Goal: Information Seeking & Learning: Learn about a topic

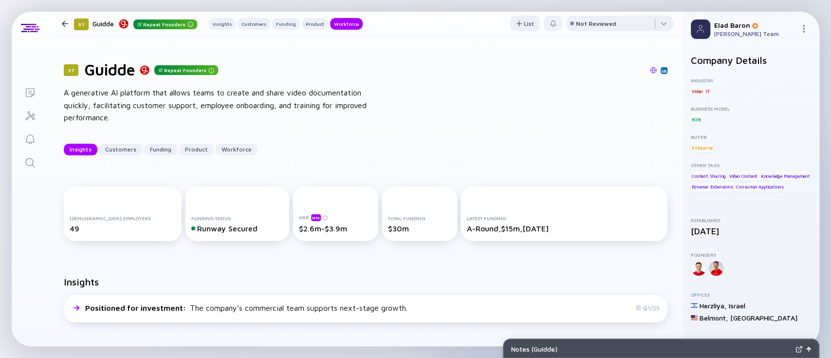
scroll to position [1220, 0]
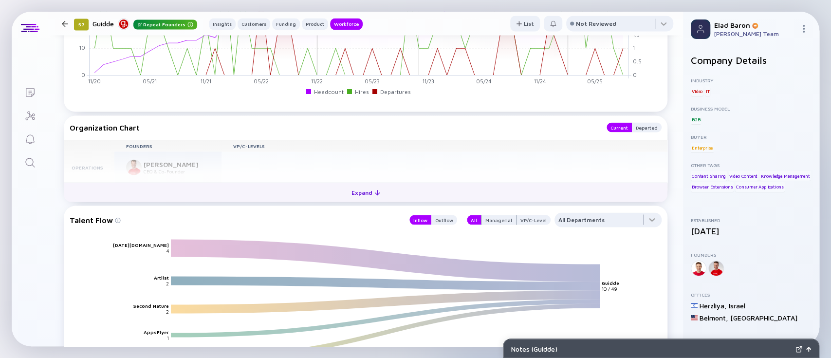
click at [417, 191] on button "Expand" at bounding box center [366, 191] width 604 height 19
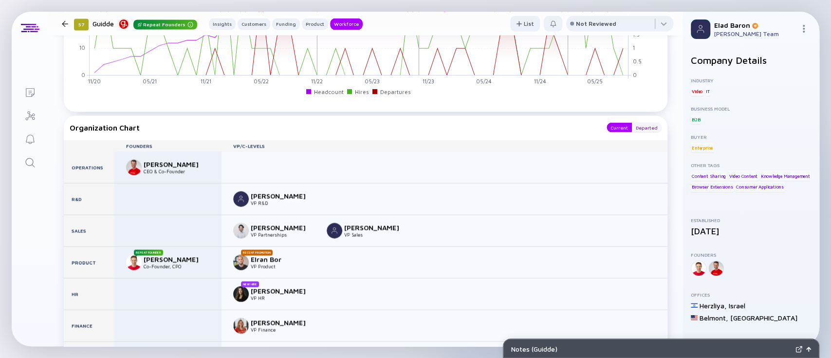
click at [637, 130] on div "Departed" at bounding box center [647, 127] width 30 height 10
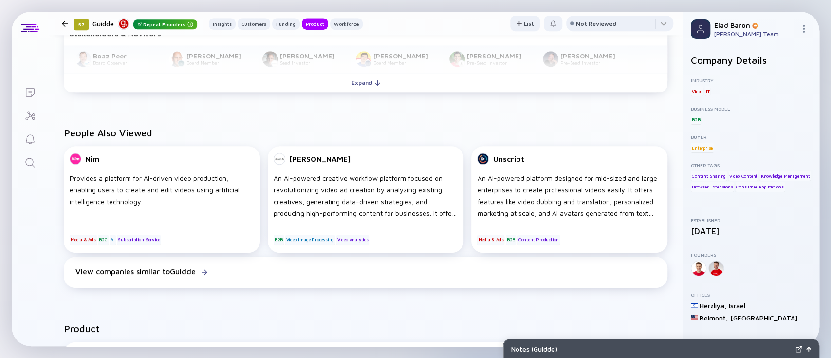
scroll to position [555, 0]
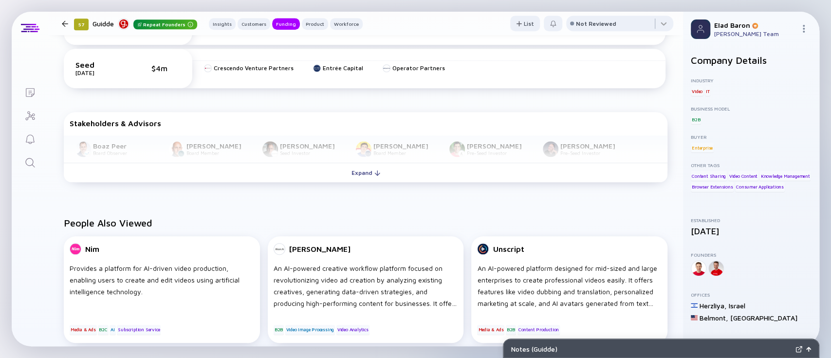
click at [26, 161] on icon "Search" at bounding box center [30, 163] width 12 height 12
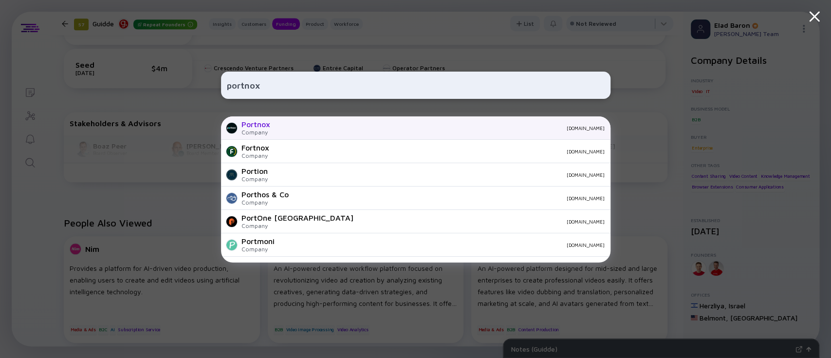
type input "portnox"
click at [296, 124] on div "Portnox Company [DOMAIN_NAME]" at bounding box center [415, 127] width 389 height 23
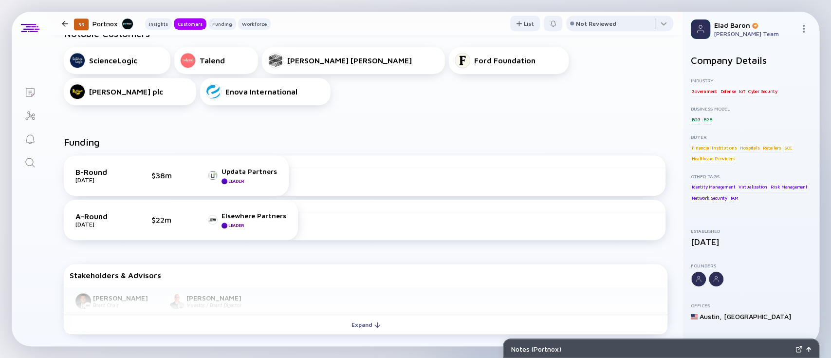
scroll to position [374, 0]
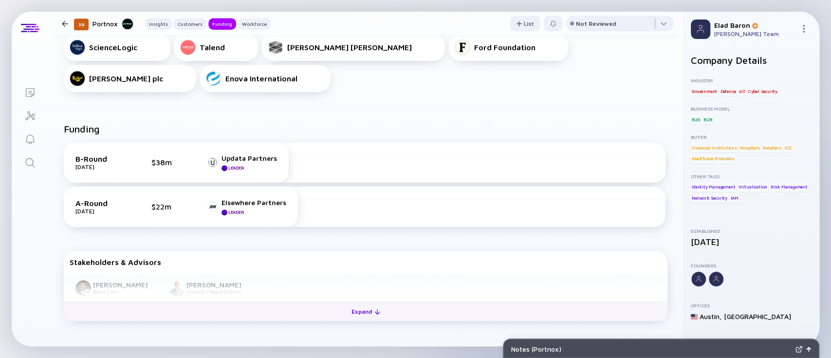
click at [354, 315] on div "Expand" at bounding box center [366, 311] width 40 height 15
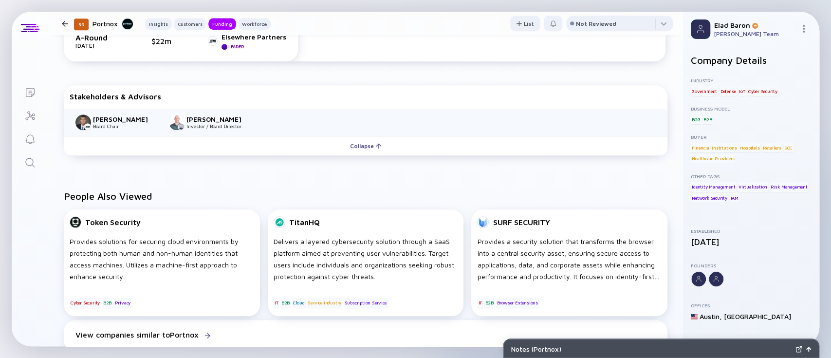
scroll to position [536, 0]
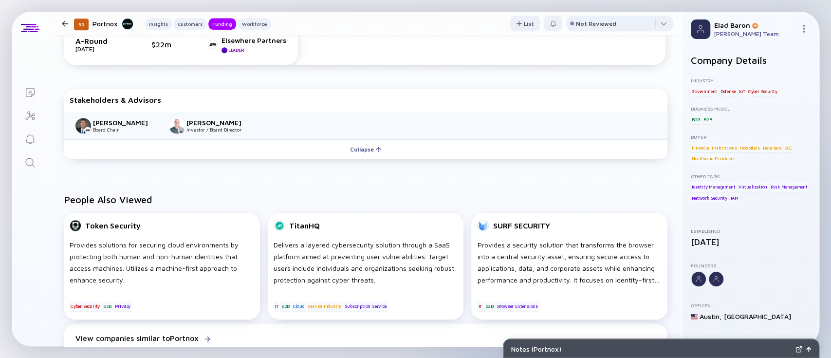
click at [326, 189] on div "People Also Viewed Token Security Provides solutions for securing cloud environ…" at bounding box center [365, 276] width 635 height 196
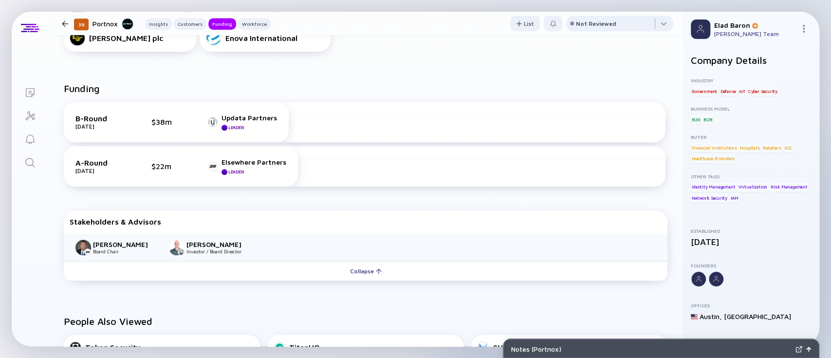
scroll to position [389, 0]
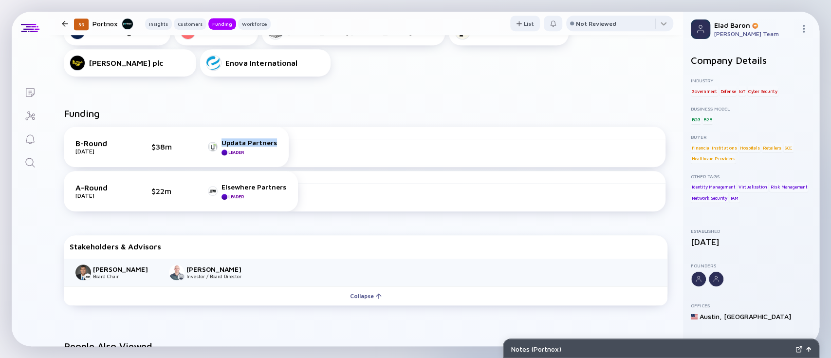
drag, startPoint x: 280, startPoint y: 146, endPoint x: 219, endPoint y: 145, distance: 61.3
click at [219, 145] on div "B-Round [DATE] $38m Updata Partners Leader" at bounding box center [176, 147] width 225 height 40
copy link "Updata Partners"
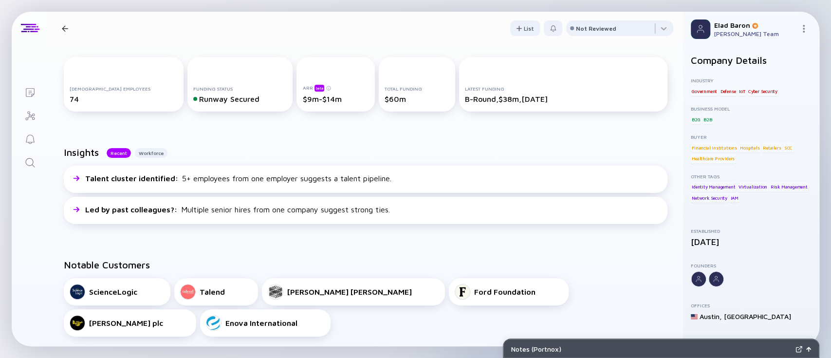
scroll to position [0, 0]
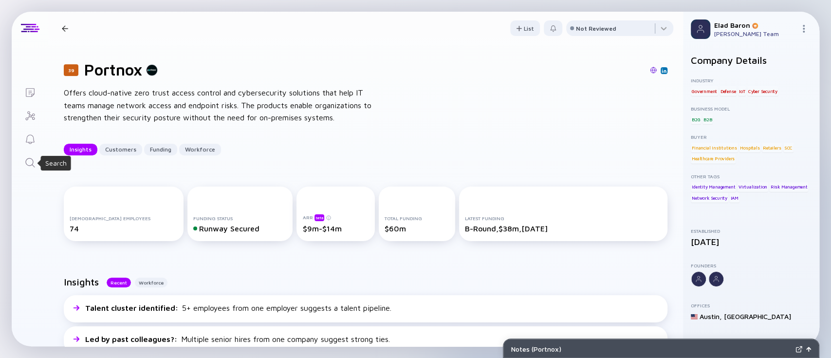
click at [28, 160] on icon "Search" at bounding box center [30, 163] width 12 height 12
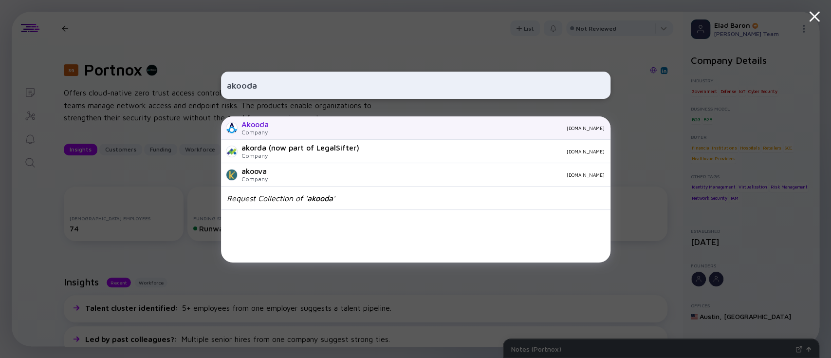
type input "akooda"
click at [273, 126] on div "Akooda Company [DOMAIN_NAME]" at bounding box center [415, 127] width 389 height 23
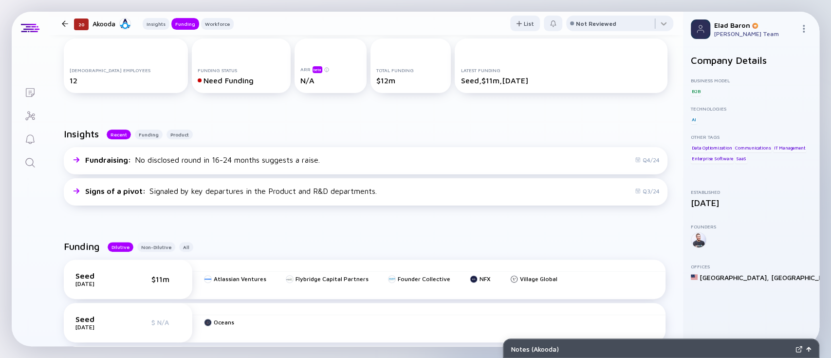
scroll to position [276, 0]
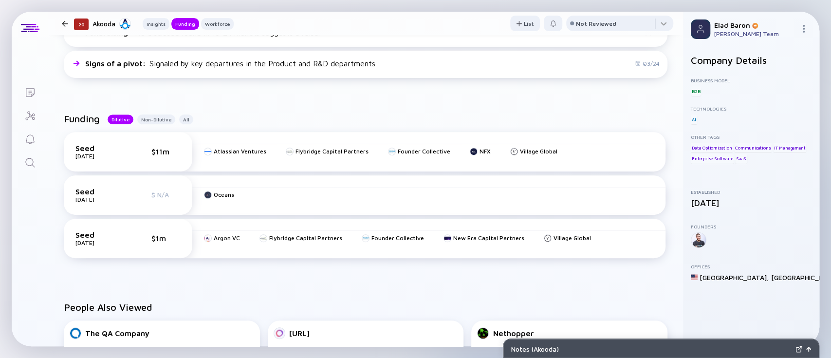
click at [308, 122] on div "Funding Dilutive Non-Dilutive All Seed [DATE] $11m Atlassian Ventures Flybridge…" at bounding box center [365, 191] width 635 height 188
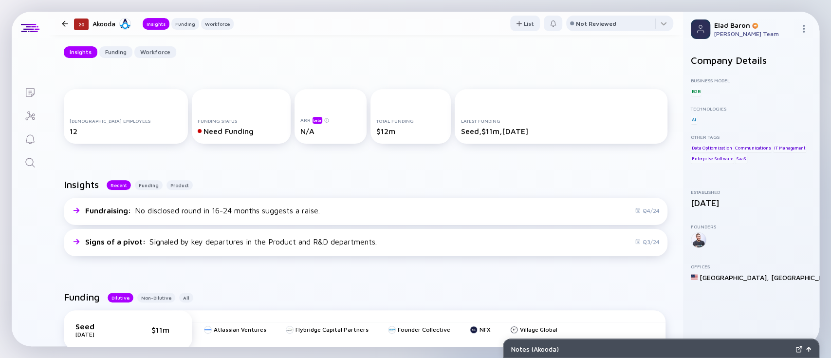
scroll to position [81, 0]
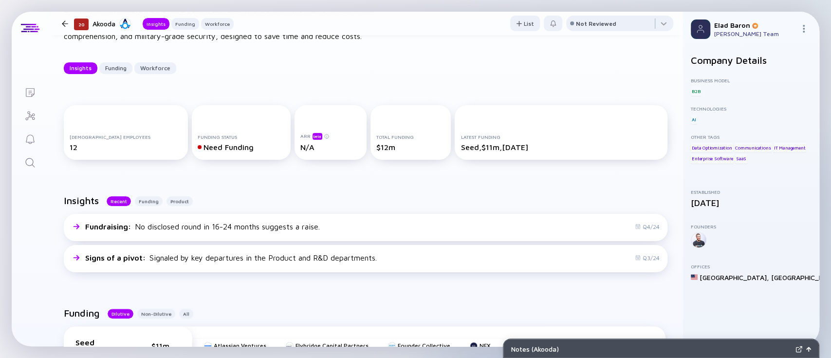
click at [28, 163] on icon "Search" at bounding box center [30, 163] width 12 height 12
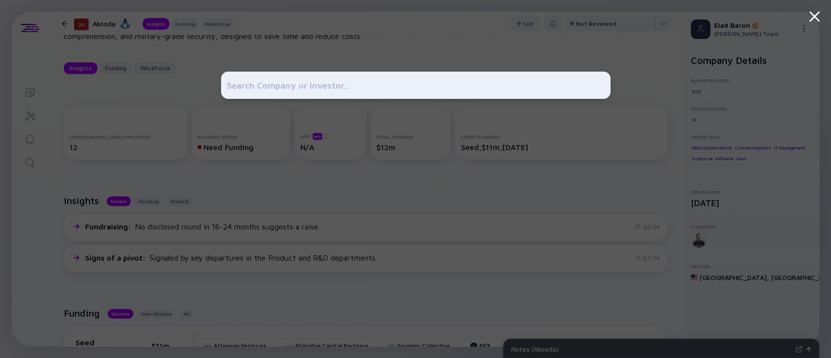
type input "Algopix"
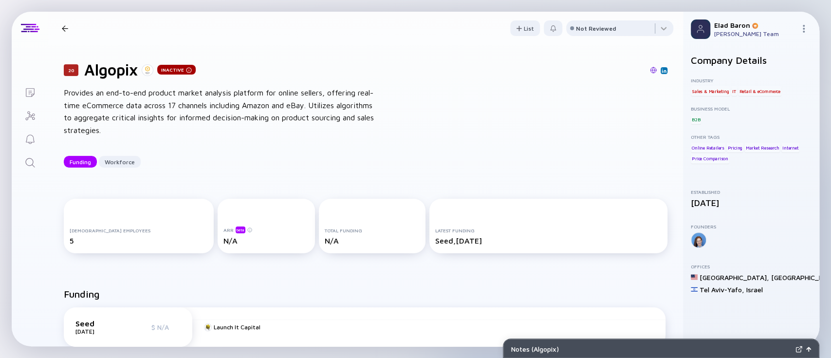
click at [470, 50] on div "20 Algopix Inactive Provides an end-to-end product market analysis platform for…" at bounding box center [365, 114] width 635 height 138
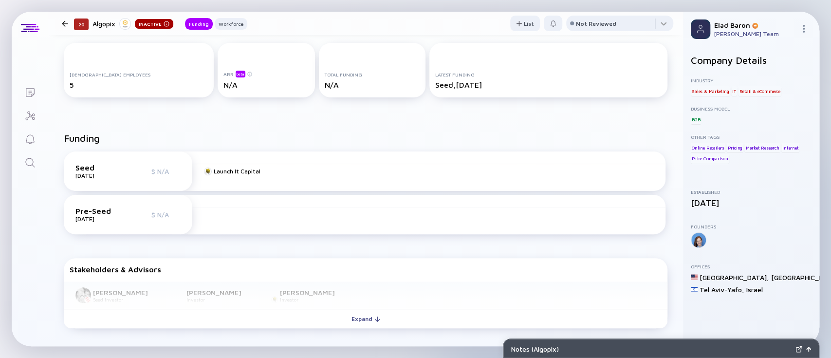
scroll to position [182, 0]
